Goal: Browse casually: Explore the website without a specific task or goal

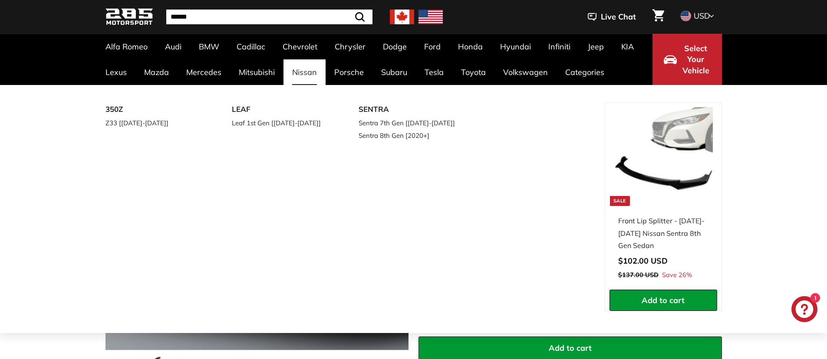
scroll to position [60, 0]
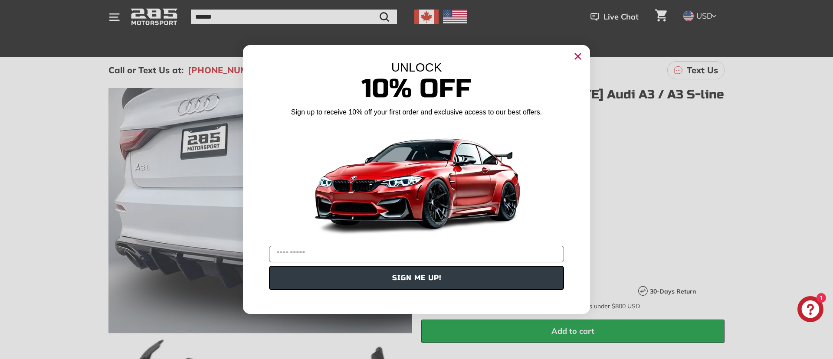
click at [36, 49] on div "Close dialog UNLOCK 10% Off Sign up to receive 10% off your first order and exc…" at bounding box center [416, 179] width 833 height 359
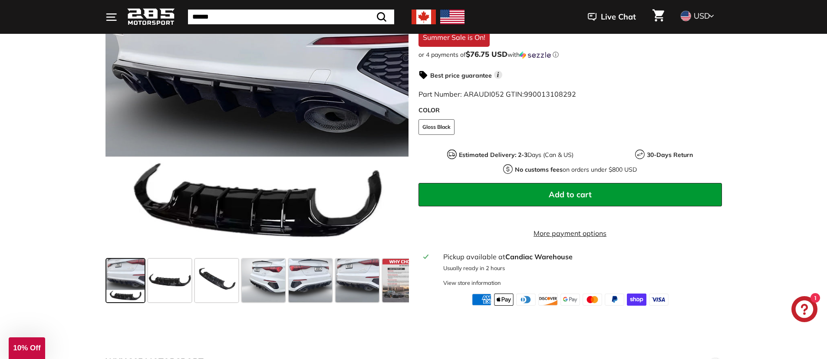
scroll to position [237, 0]
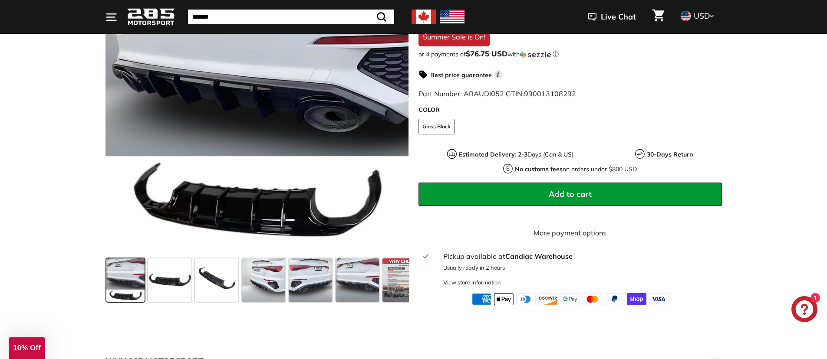
click at [123, 277] on span at bounding box center [125, 280] width 38 height 43
click at [160, 273] on span at bounding box center [169, 280] width 43 height 43
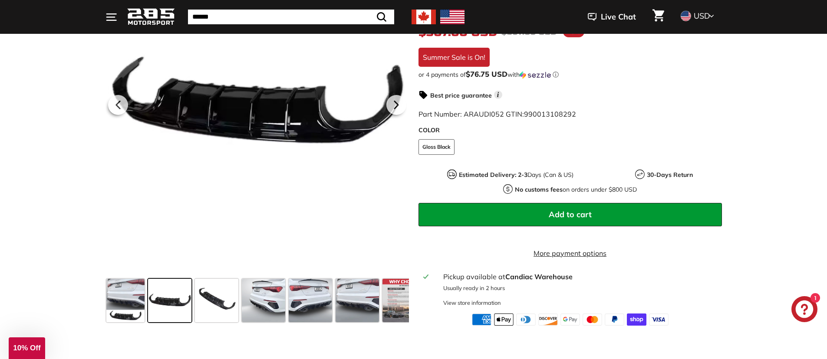
scroll to position [155, 0]
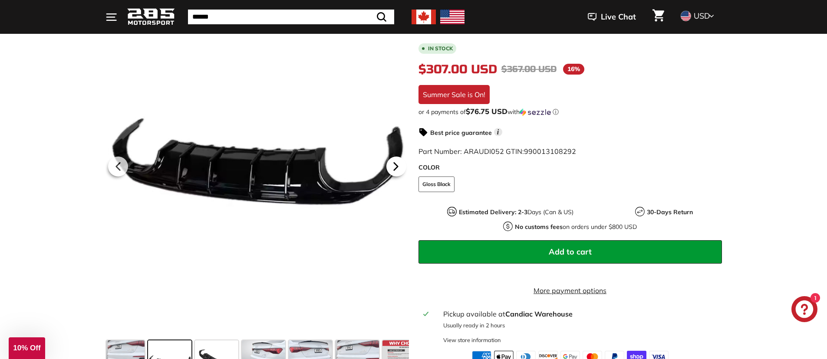
click at [397, 165] on icon at bounding box center [396, 167] width 20 height 20
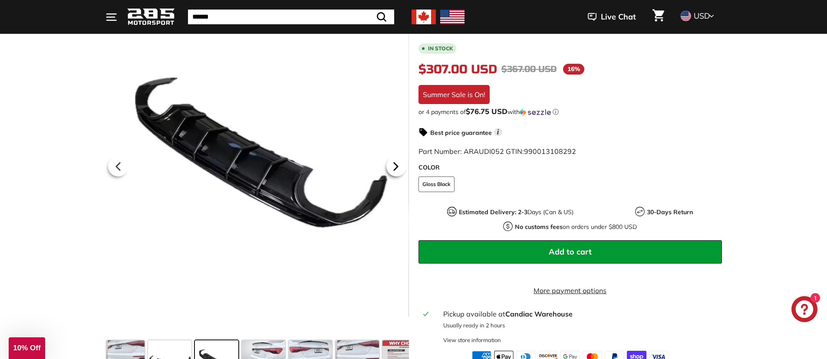
click at [397, 165] on icon at bounding box center [396, 167] width 20 height 20
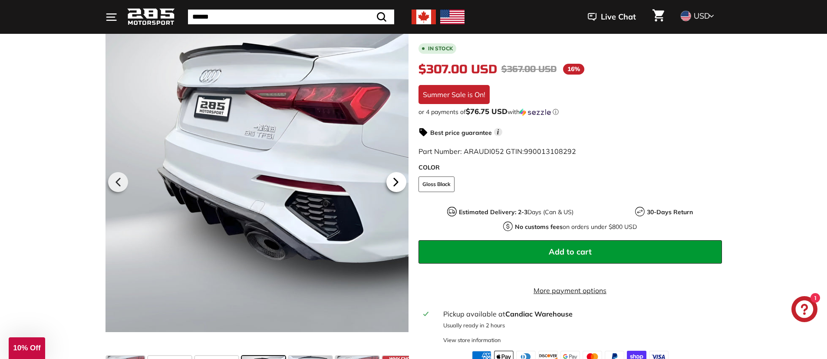
scroll to position [138, 0]
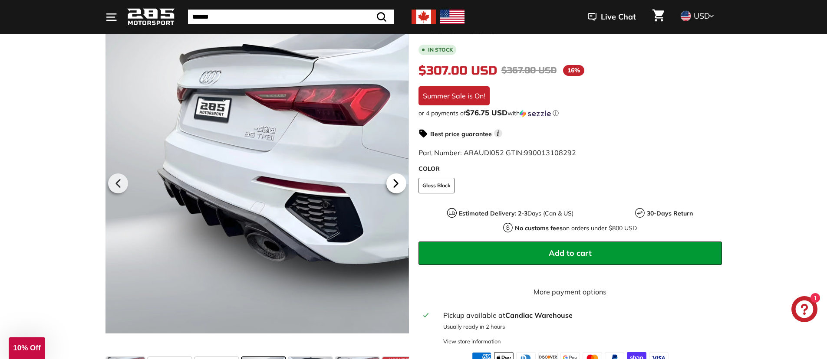
click at [394, 187] on icon at bounding box center [395, 183] width 3 height 7
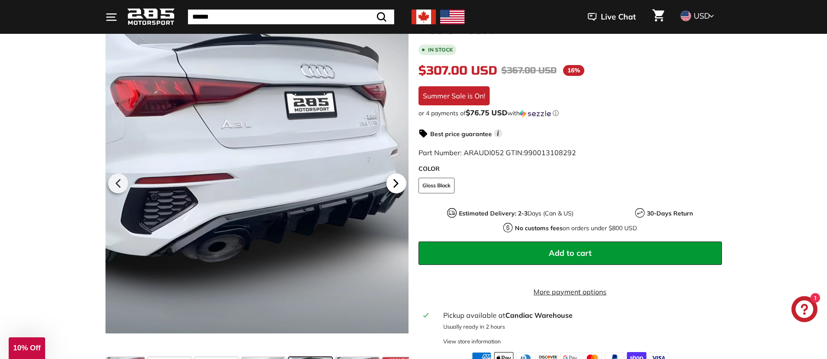
click at [394, 187] on icon at bounding box center [395, 183] width 3 height 7
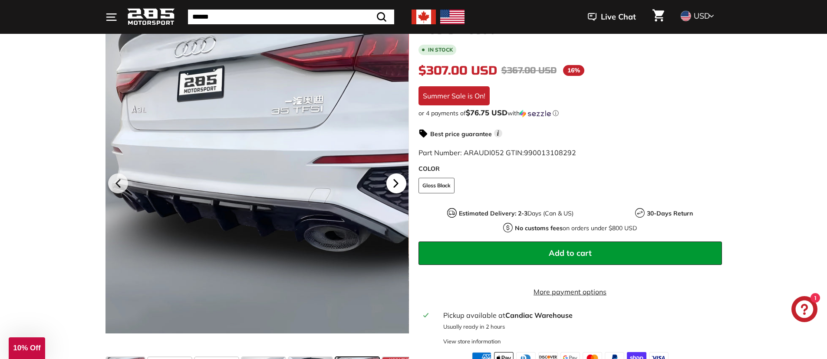
click at [394, 187] on icon at bounding box center [395, 183] width 3 height 7
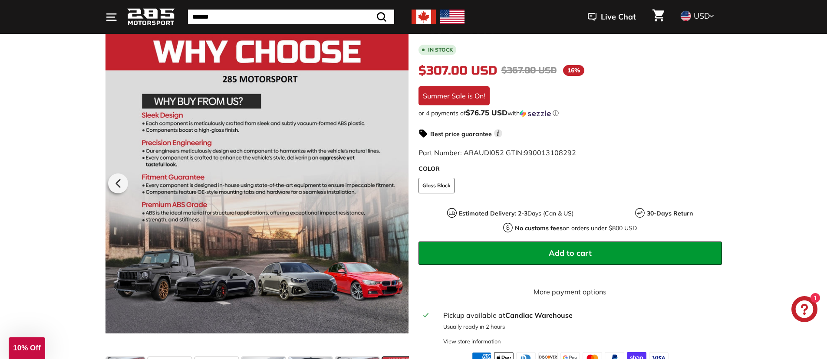
scroll to position [0, 19]
